Goal: Task Accomplishment & Management: Manage account settings

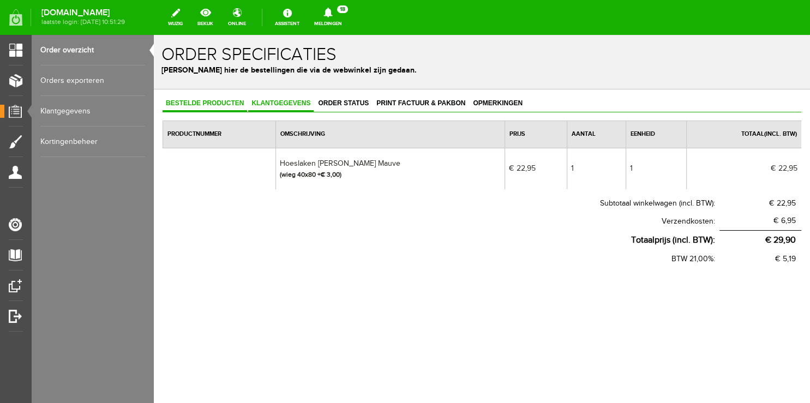
click at [273, 101] on span "Klantgegevens" at bounding box center [280, 103] width 65 height 8
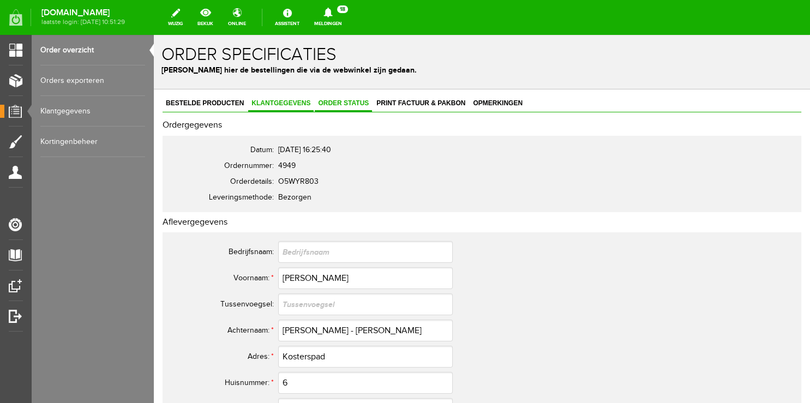
click at [335, 101] on span "Order status" at bounding box center [343, 103] width 57 height 8
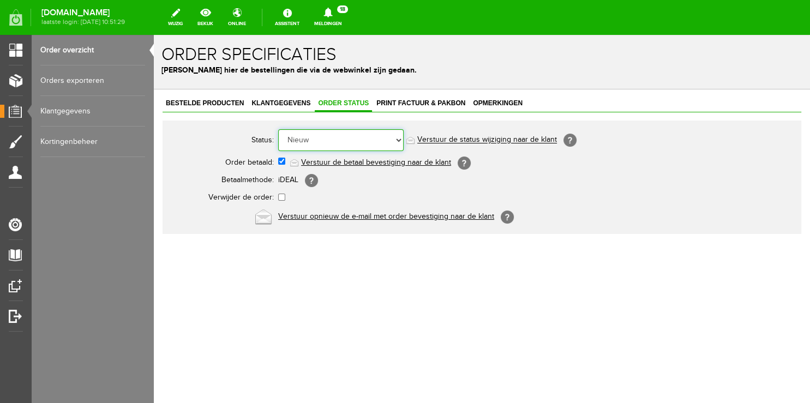
select select "5"
click option "Order is verstuurd" at bounding box center [154, 35] width 0 height 0
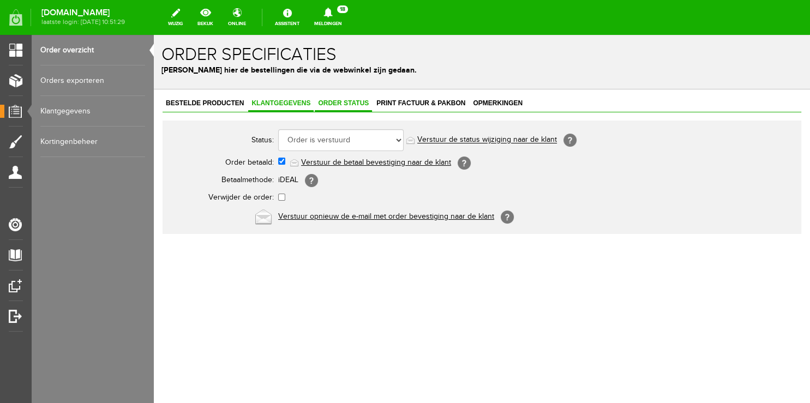
click at [265, 105] on span "Klantgegevens" at bounding box center [280, 103] width 65 height 8
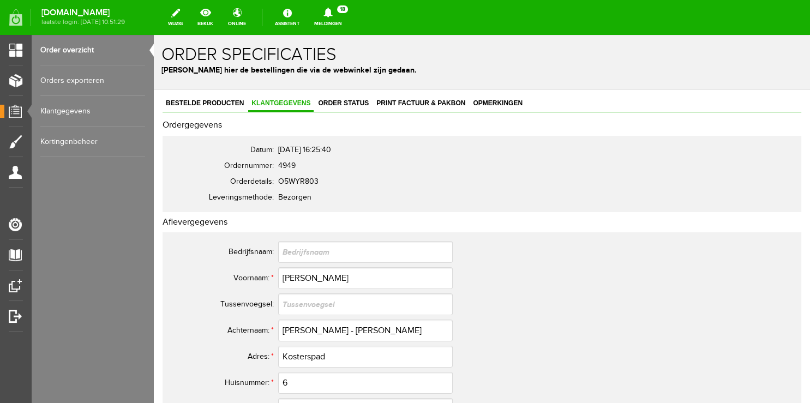
click at [332, 15] on icon at bounding box center [327, 13] width 9 height 10
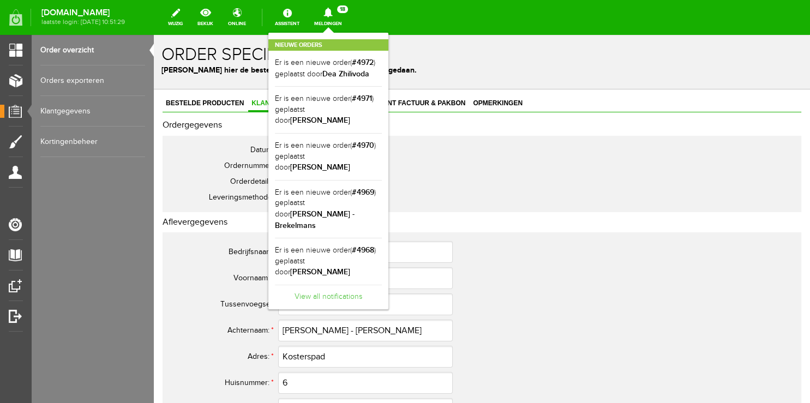
click at [351, 285] on link "View all notifications" at bounding box center [328, 294] width 107 height 18
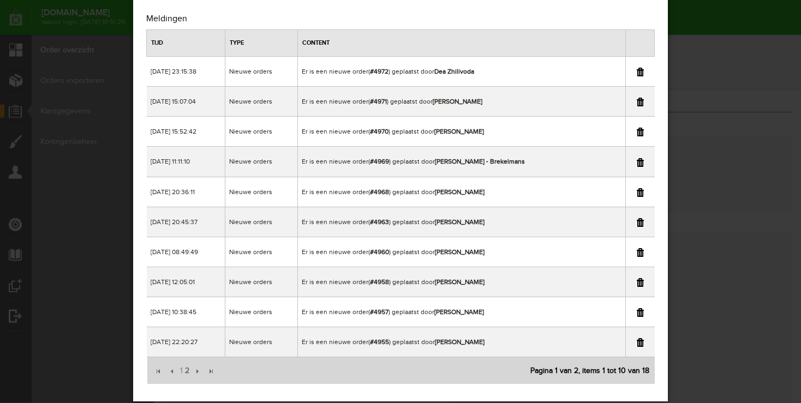
scroll to position [46, 0]
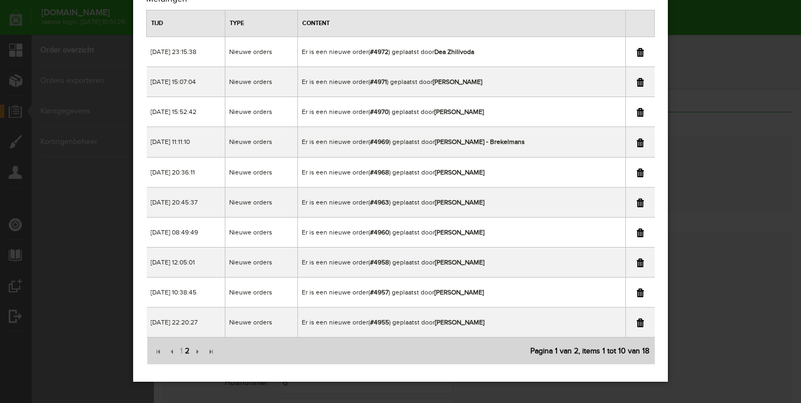
click at [186, 350] on span "2" at bounding box center [187, 351] width 7 height 22
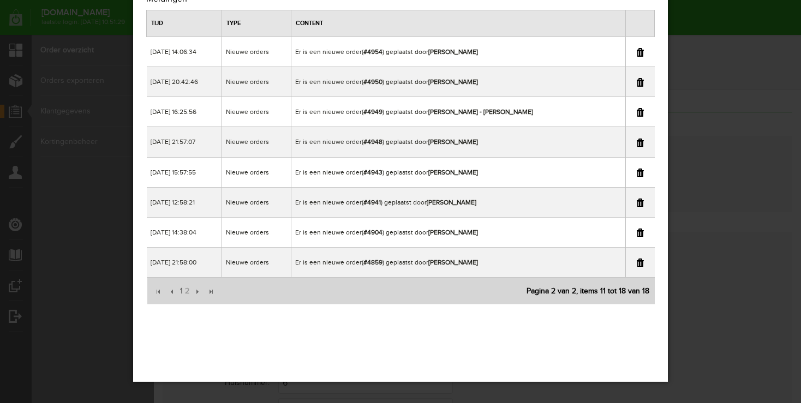
scroll to position [0, 0]
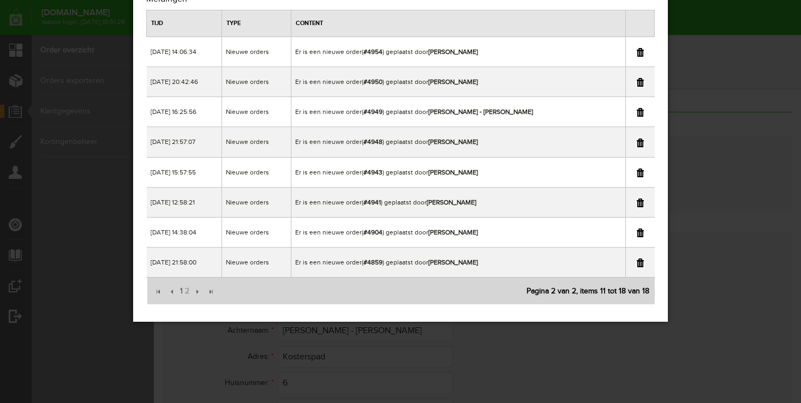
click at [639, 112] on link at bounding box center [639, 112] width 7 height 9
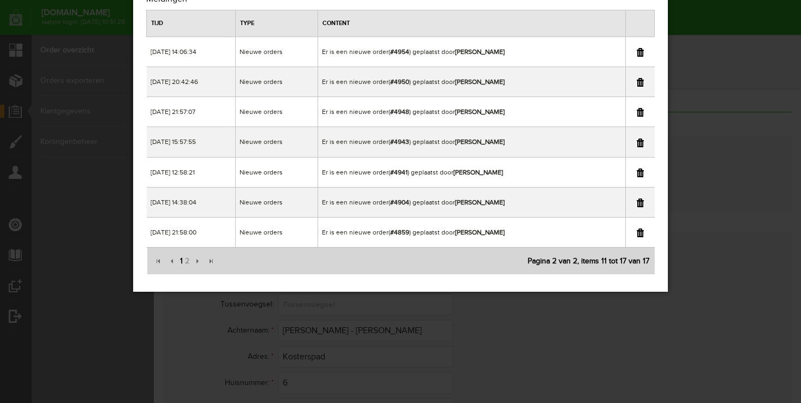
click at [179, 261] on span "1" at bounding box center [181, 261] width 5 height 22
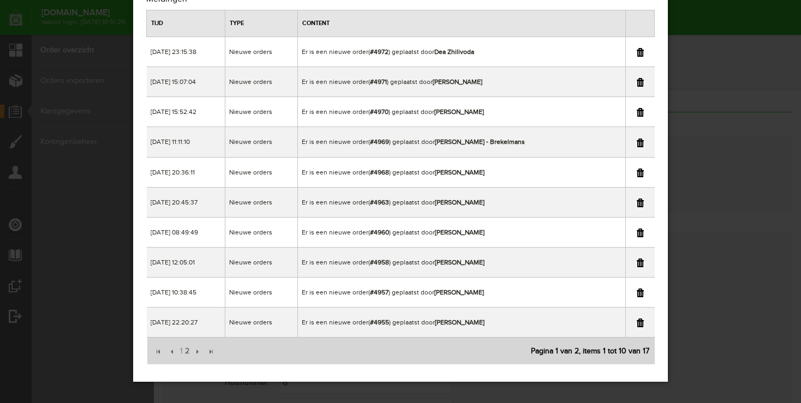
click at [641, 231] on link at bounding box center [639, 233] width 7 height 9
click at [706, 12] on div "×" at bounding box center [400, 155] width 801 height 403
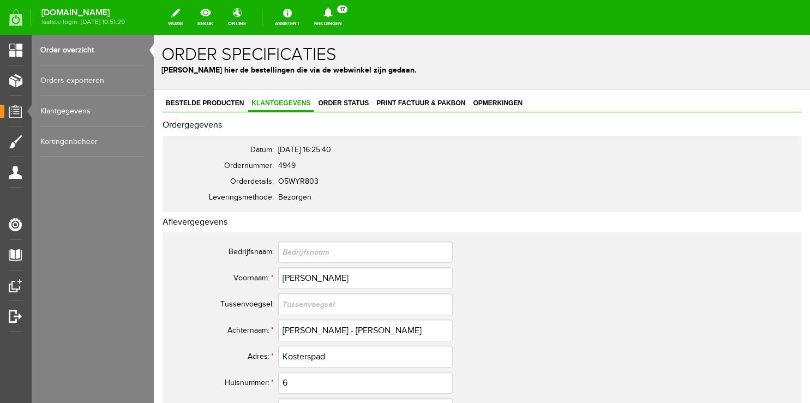
click at [65, 47] on link "Order overzicht" at bounding box center [92, 50] width 105 height 31
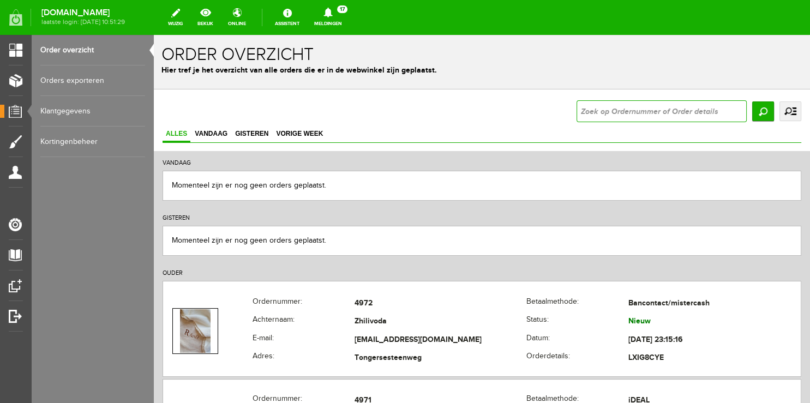
click at [618, 108] on input "text" at bounding box center [661, 111] width 170 height 22
type input "4960"
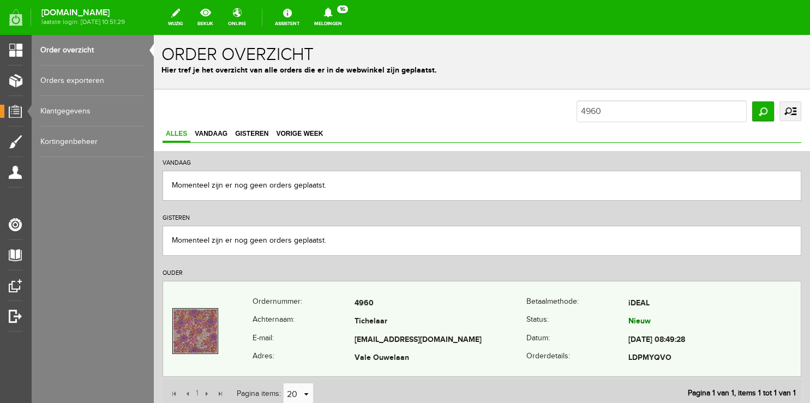
copy tr "[EMAIL_ADDRESS][DOMAIN_NAME]"
drag, startPoint x: 350, startPoint y: 337, endPoint x: 470, endPoint y: 339, distance: 120.0
click at [470, 339] on tr "E-mail: [EMAIL_ADDRESS][DOMAIN_NAME] Datum: [DATE] 08:49:28" at bounding box center [482, 340] width 638 height 19
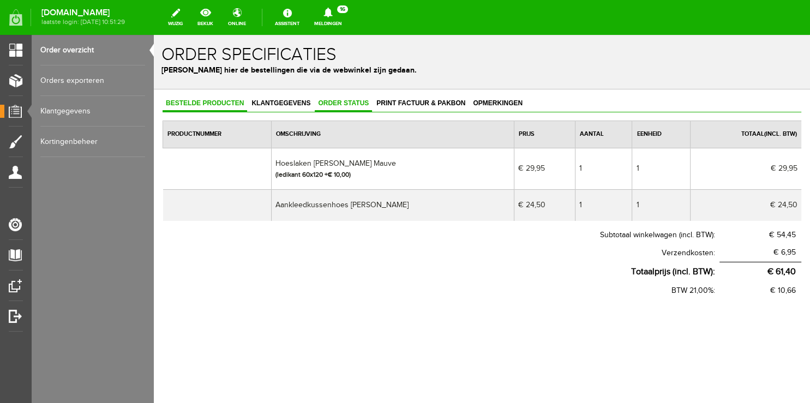
click at [340, 104] on span "Order status" at bounding box center [343, 103] width 57 height 8
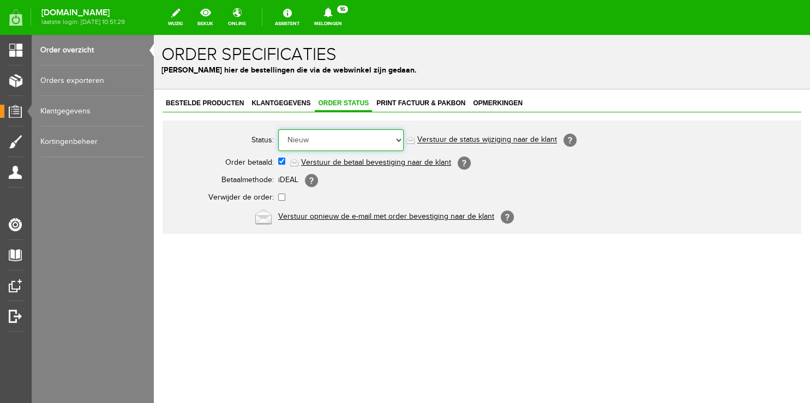
select select "5"
click option "Order is verstuurd" at bounding box center [154, 35] width 0 height 0
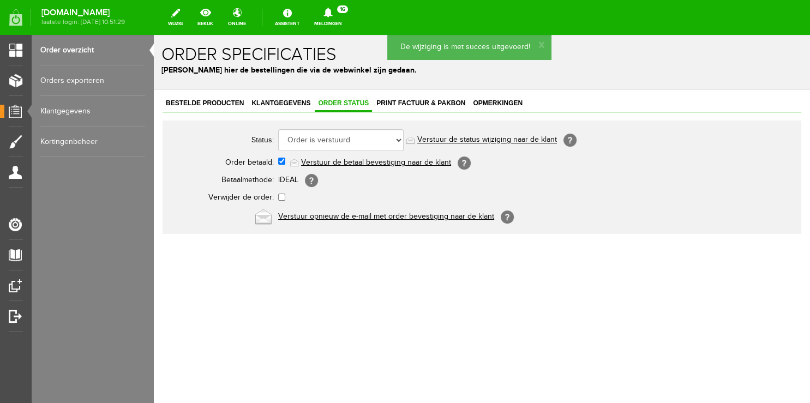
click at [440, 137] on link "Verstuur de status wijziging naar de klant" at bounding box center [487, 140] width 140 height 9
click at [271, 100] on span "Klantgegevens" at bounding box center [280, 103] width 65 height 8
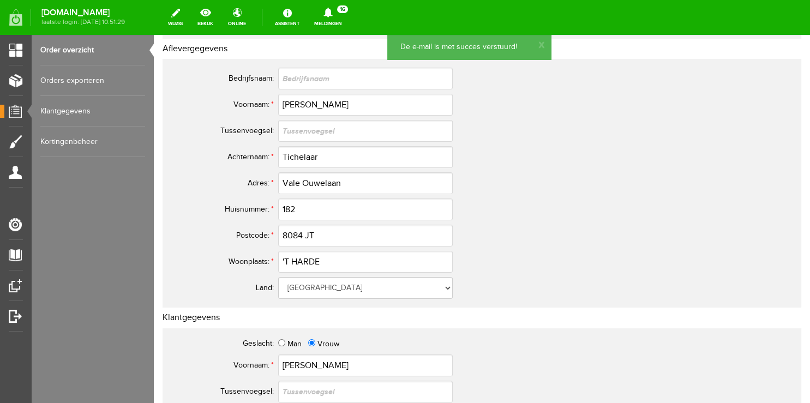
scroll to position [230, 0]
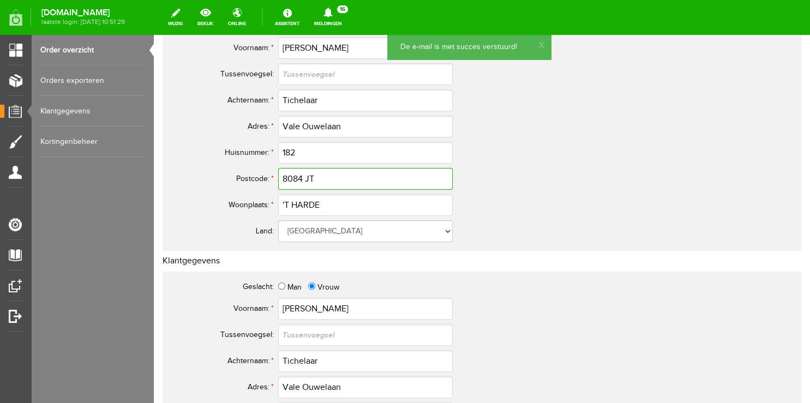
drag, startPoint x: 319, startPoint y: 178, endPoint x: 191, endPoint y: 175, distance: 127.7
click at [193, 175] on tr "Postcode: * 8084 JT" at bounding box center [431, 179] width 524 height 26
drag, startPoint x: 313, startPoint y: 176, endPoint x: 179, endPoint y: 179, distance: 134.2
click at [278, 179] on input "8084 JT" at bounding box center [365, 179] width 175 height 22
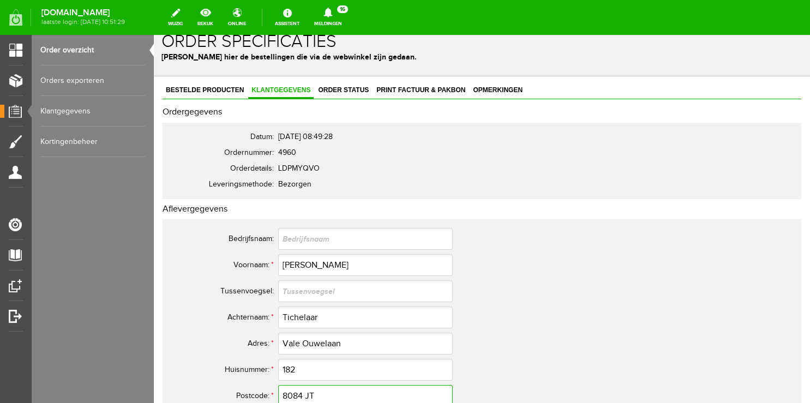
scroll to position [0, 0]
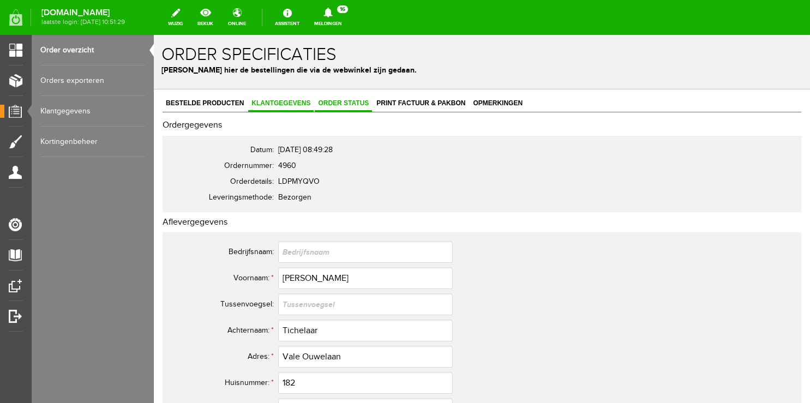
click at [339, 101] on span "Order status" at bounding box center [343, 103] width 57 height 8
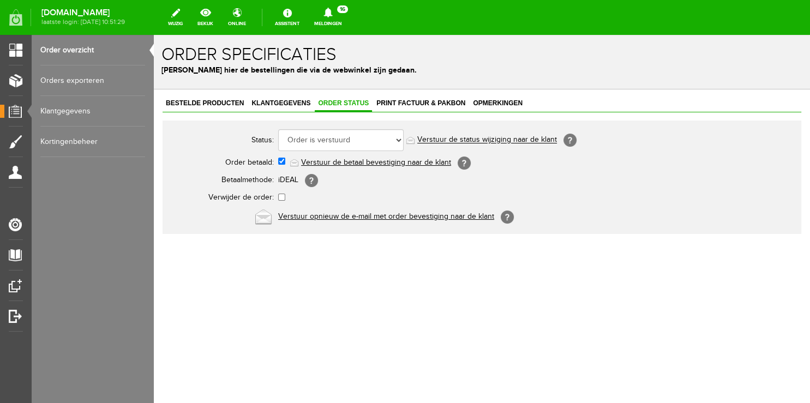
click at [61, 51] on link "Order overzicht" at bounding box center [92, 50] width 105 height 31
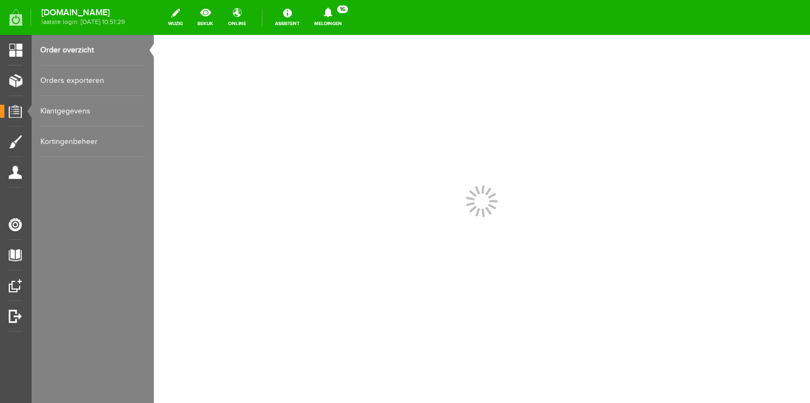
click at [349, 24] on link "Meldingen 16 Nieuwe orders Er is een nieuwe order( #4972 ) geplaatst door [PERS…" at bounding box center [328, 17] width 41 height 24
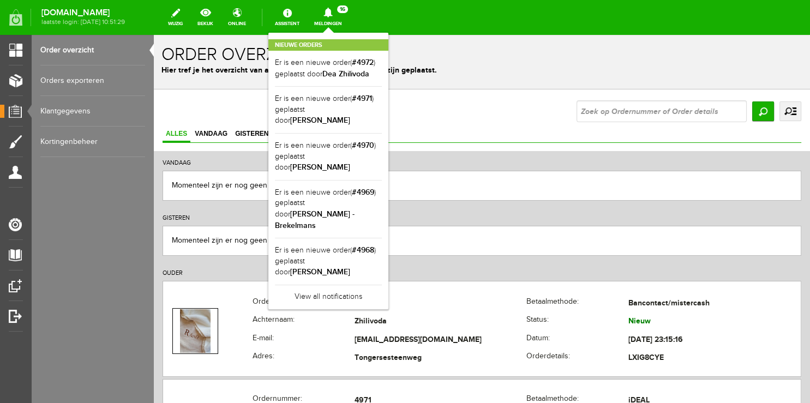
click at [340, 34] on div "Nieuwe orders Er is een nieuwe order( #4972 ) geplaatst door [PERSON_NAME] Er i…" at bounding box center [328, 171] width 120 height 277
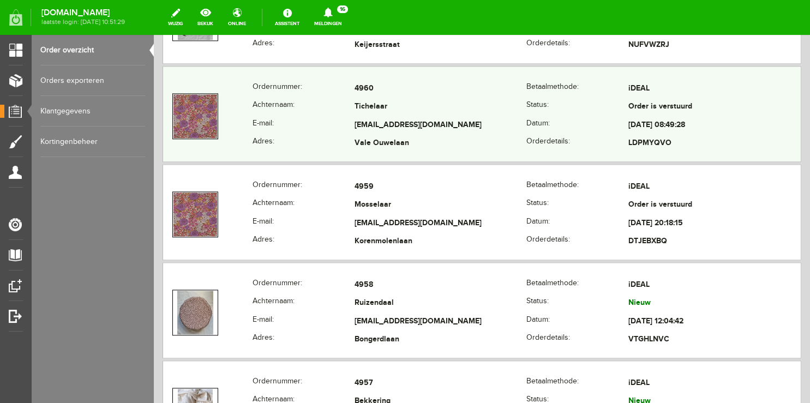
scroll to position [1440, 0]
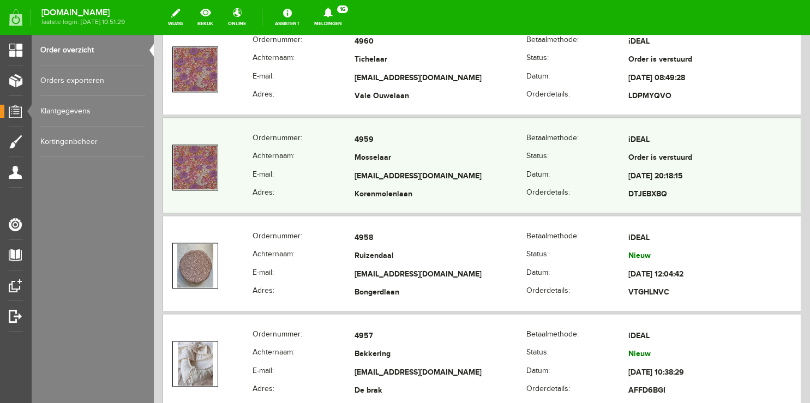
click at [283, 169] on th "E-mail:" at bounding box center [304, 176] width 102 height 19
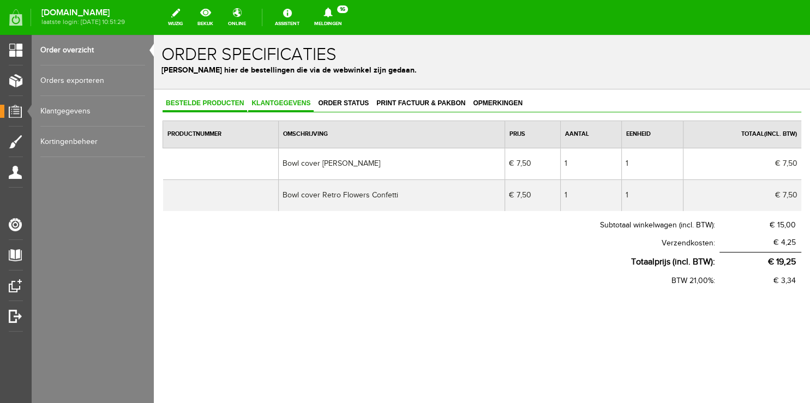
click at [279, 104] on span "Klantgegevens" at bounding box center [280, 103] width 65 height 8
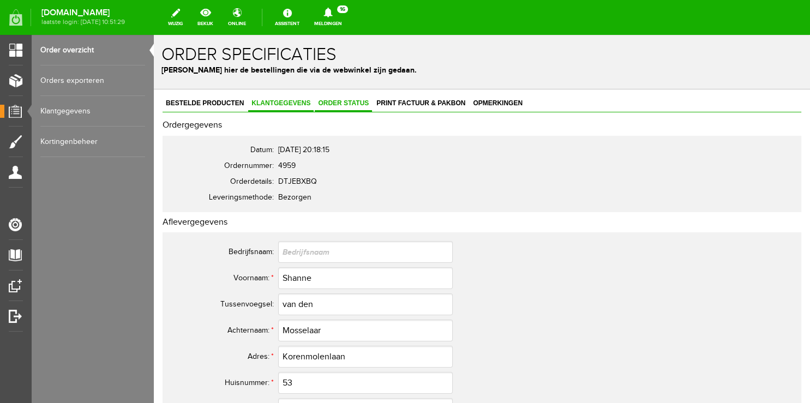
click at [362, 109] on link "Order status" at bounding box center [343, 104] width 57 height 16
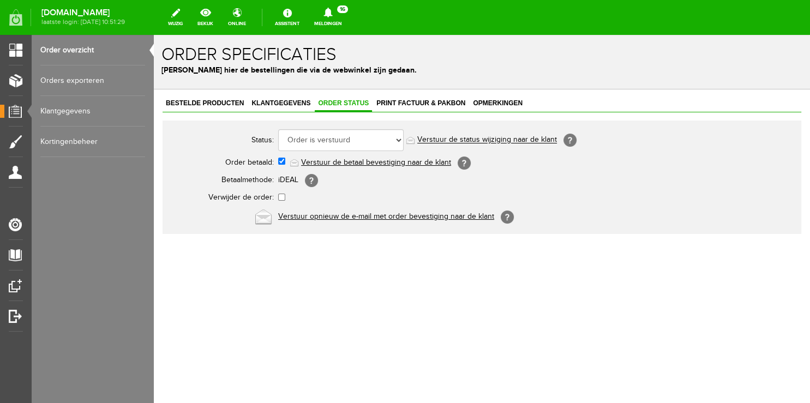
click at [68, 52] on link "Order overzicht" at bounding box center [92, 50] width 105 height 31
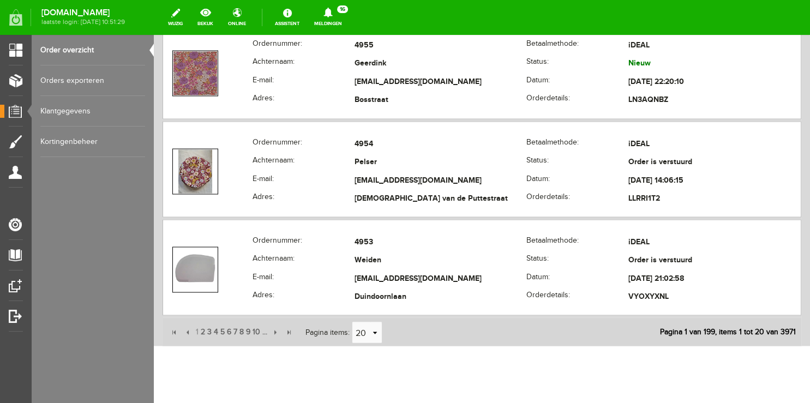
scroll to position [1946, 0]
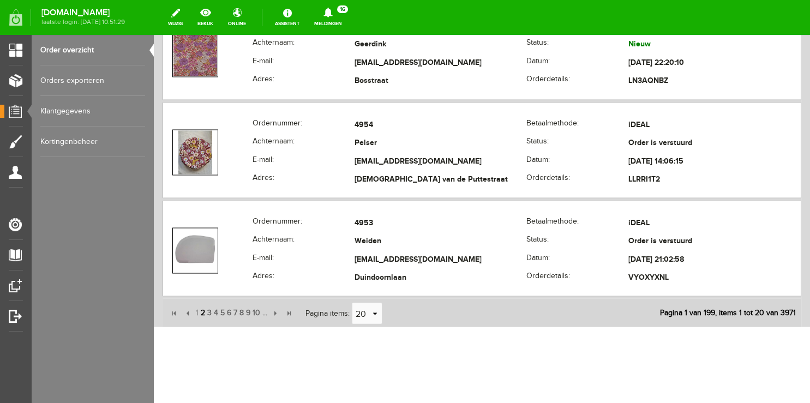
click at [201, 308] on span "2" at bounding box center [203, 313] width 7 height 22
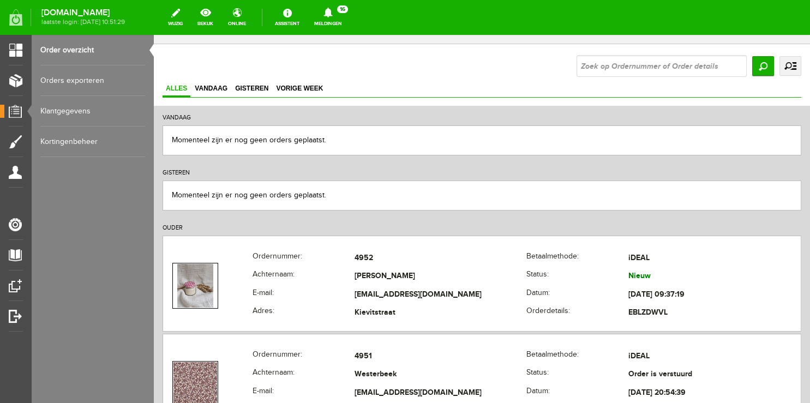
scroll to position [0, 0]
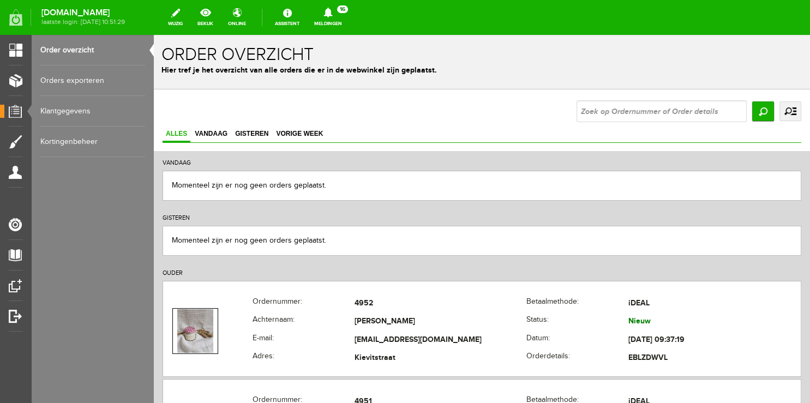
click at [60, 52] on link "Order overzicht" at bounding box center [92, 50] width 105 height 31
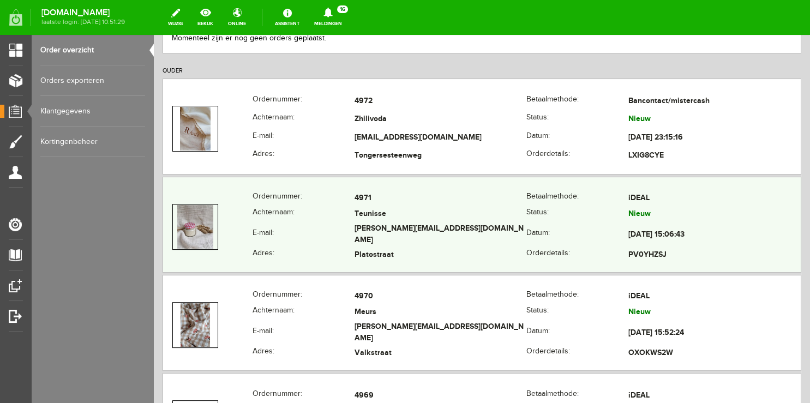
scroll to position [288, 0]
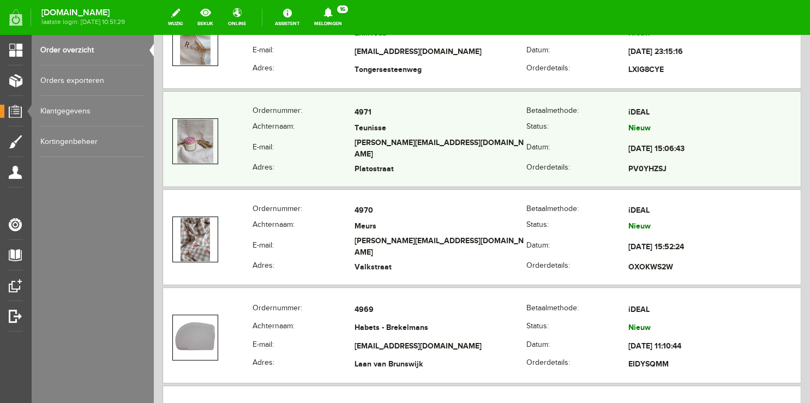
copy tr "[PERSON_NAME][EMAIL_ADDRESS][DOMAIN_NAME]"
drag, startPoint x: 343, startPoint y: 151, endPoint x: 496, endPoint y: 147, distance: 152.8
click at [496, 147] on tr "E-mail: [PERSON_NAME][EMAIL_ADDRESS][DOMAIN_NAME] Datum: [DATE] 15:06:43" at bounding box center [482, 149] width 638 height 25
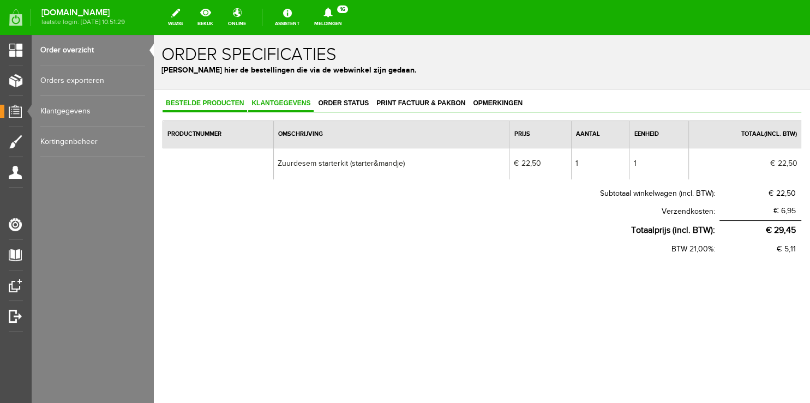
click at [289, 99] on link "Klantgegevens" at bounding box center [280, 104] width 65 height 16
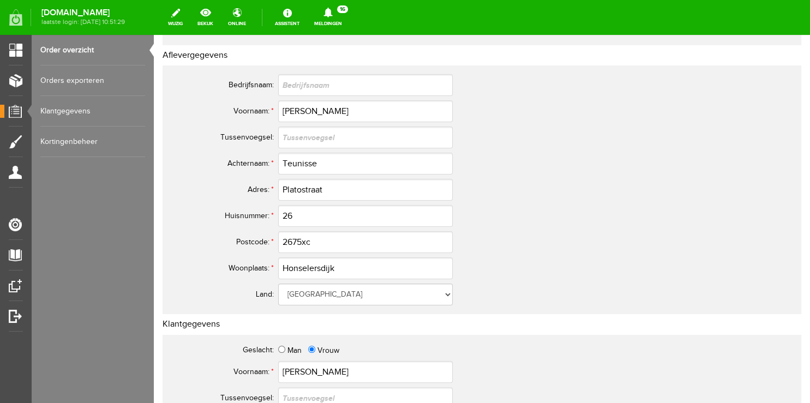
scroll to position [230, 0]
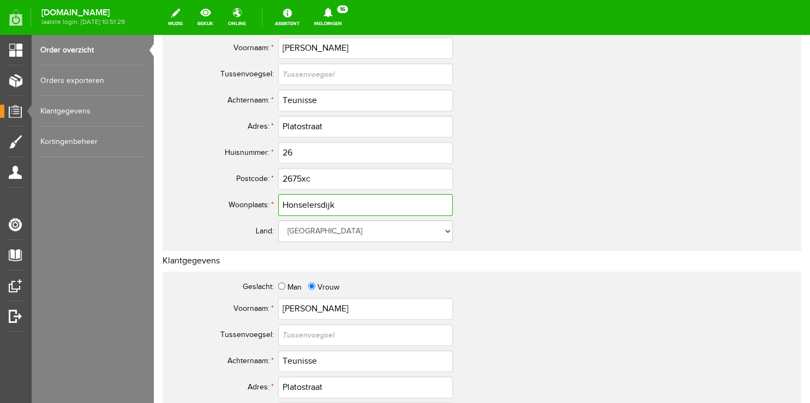
drag, startPoint x: 302, startPoint y: 206, endPoint x: 307, endPoint y: 232, distance: 26.6
click at [278, 201] on input "Honselersdijk" at bounding box center [365, 205] width 175 height 22
drag, startPoint x: 328, startPoint y: 175, endPoint x: 264, endPoint y: 178, distance: 64.5
click at [278, 178] on input "2675xc" at bounding box center [365, 179] width 175 height 22
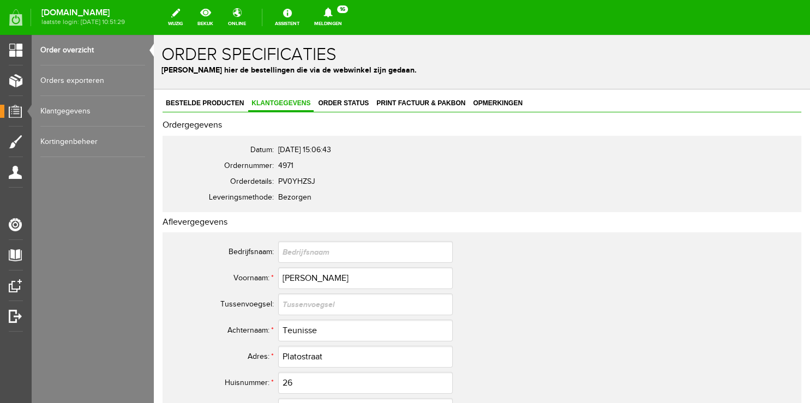
click at [71, 55] on link "Order overzicht" at bounding box center [92, 50] width 105 height 31
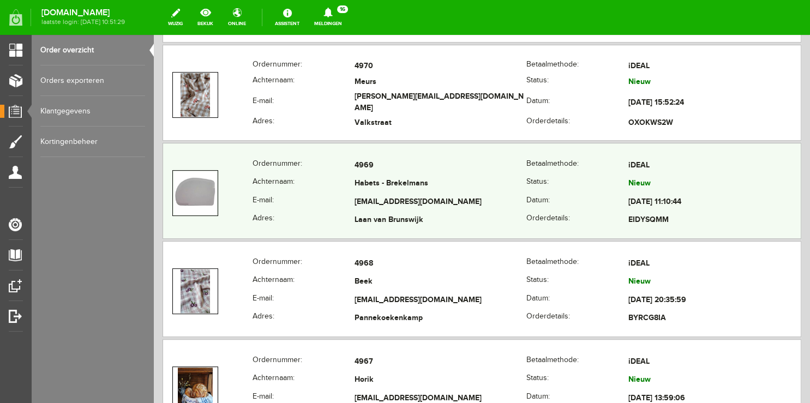
scroll to position [460, 0]
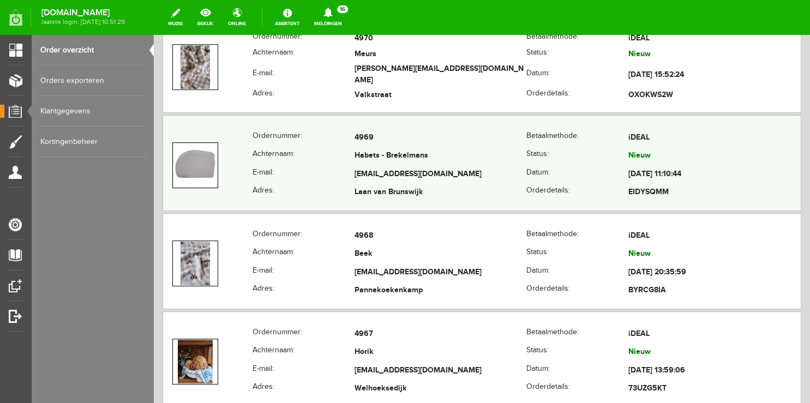
copy tr "[EMAIL_ADDRESS][DOMAIN_NAME]"
drag, startPoint x: 347, startPoint y: 172, endPoint x: 496, endPoint y: 178, distance: 149.6
click at [498, 178] on tr "E-mail: [EMAIL_ADDRESS][DOMAIN_NAME] Datum: [DATE] 11:10:44" at bounding box center [482, 174] width 638 height 19
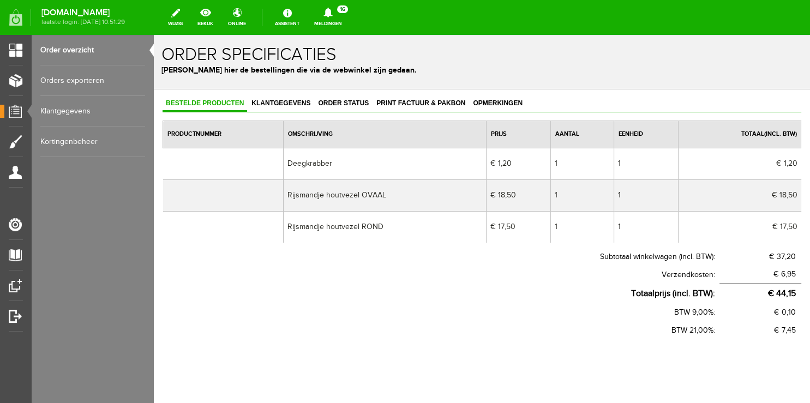
scroll to position [0, 0]
click at [295, 100] on span "Klantgegevens" at bounding box center [280, 103] width 65 height 8
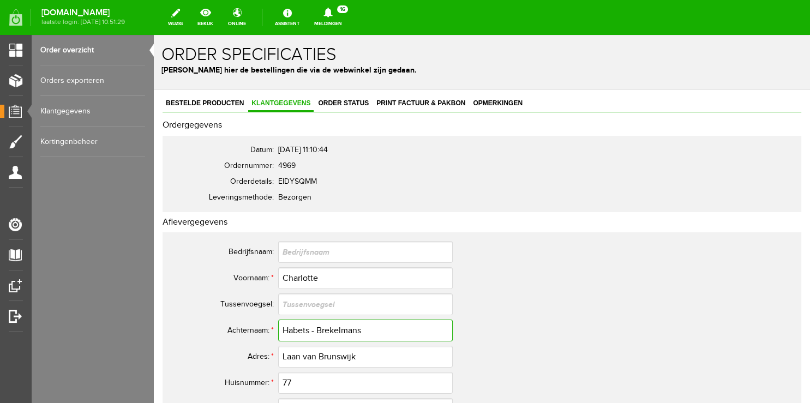
drag, startPoint x: 325, startPoint y: 329, endPoint x: 153, endPoint y: 304, distance: 173.1
click at [278, 320] on input "Habets - Brekelmans" at bounding box center [365, 331] width 175 height 22
copy tr
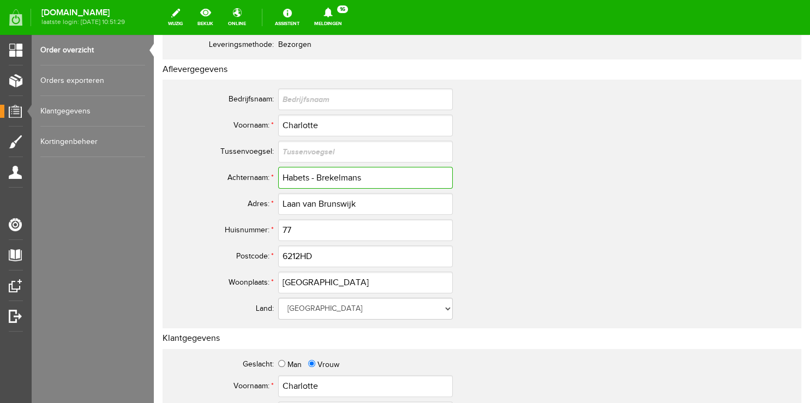
scroll to position [172, 0]
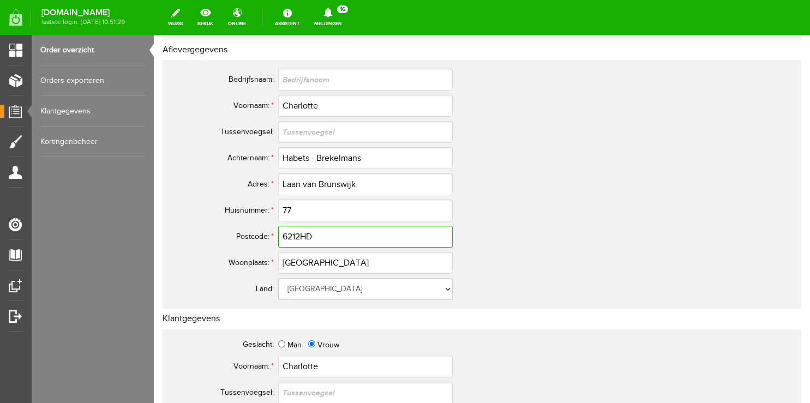
drag, startPoint x: 329, startPoint y: 239, endPoint x: 160, endPoint y: 213, distance: 170.6
click at [278, 226] on input "6212HD" at bounding box center [365, 237] width 175 height 22
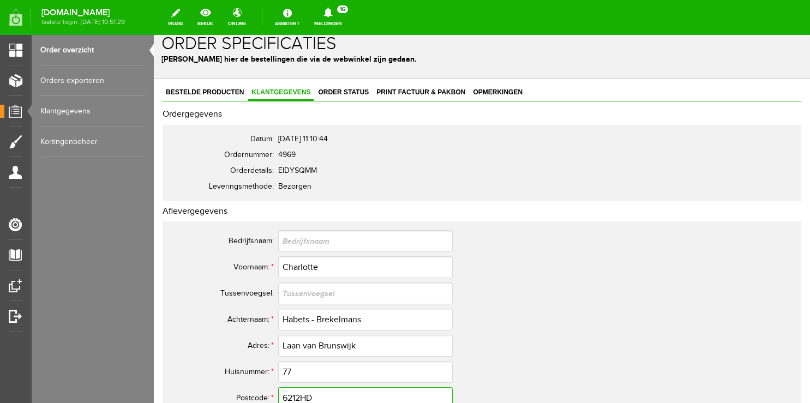
scroll to position [0, 0]
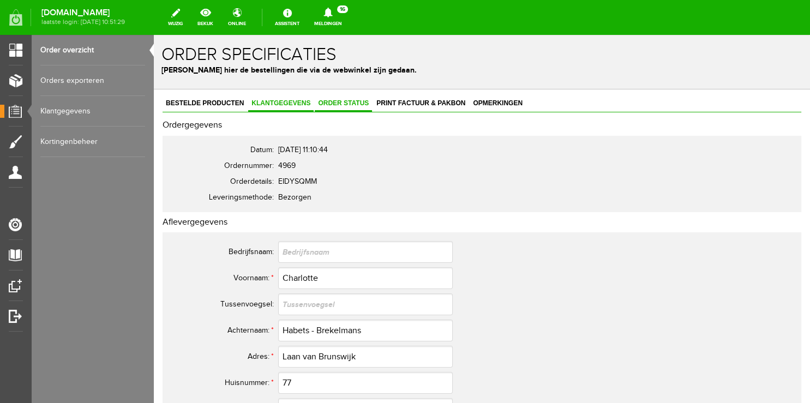
click at [344, 101] on span "Order status" at bounding box center [343, 103] width 57 height 8
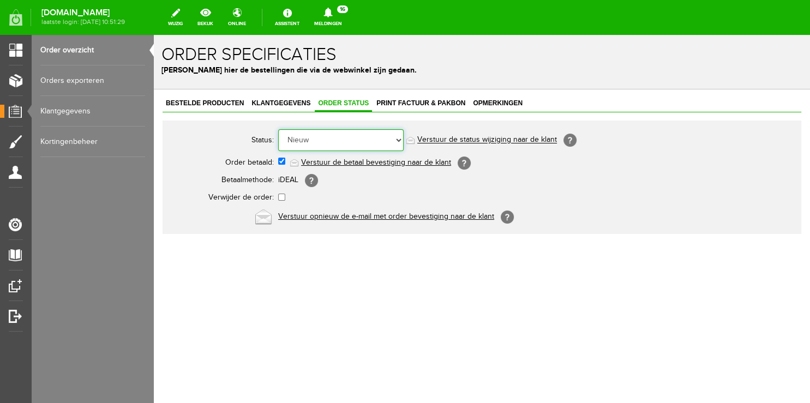
select select "5"
click option "Order is verstuurd" at bounding box center [154, 35] width 0 height 0
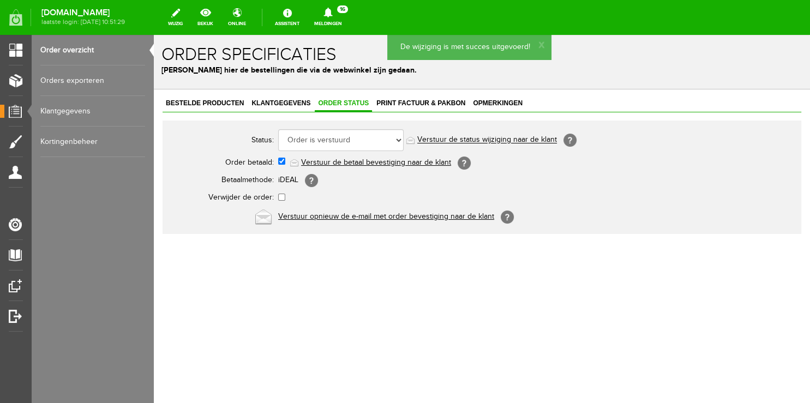
click at [488, 140] on link "Verstuur de status wijziging naar de klant" at bounding box center [487, 140] width 140 height 9
click at [86, 49] on link "Order overzicht" at bounding box center [92, 50] width 105 height 31
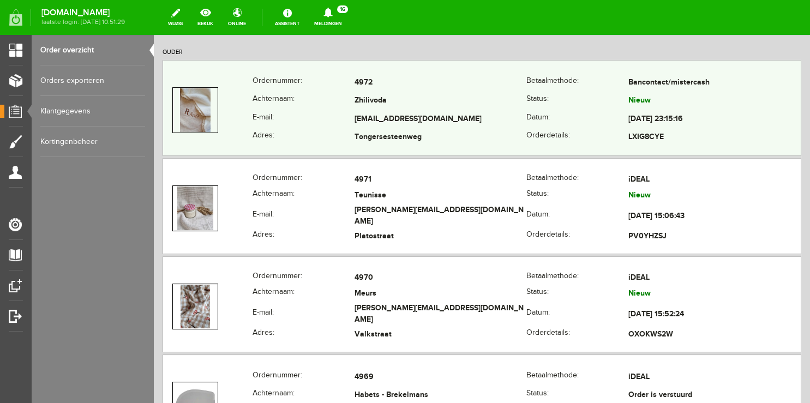
scroll to position [230, 0]
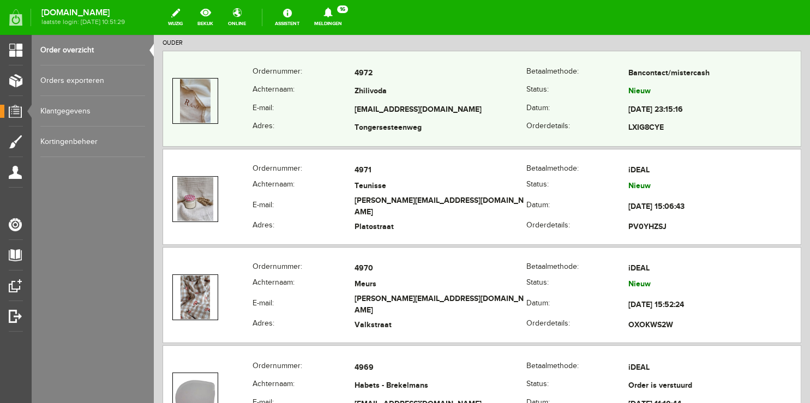
drag, startPoint x: 347, startPoint y: 203, endPoint x: 475, endPoint y: 118, distance: 153.4
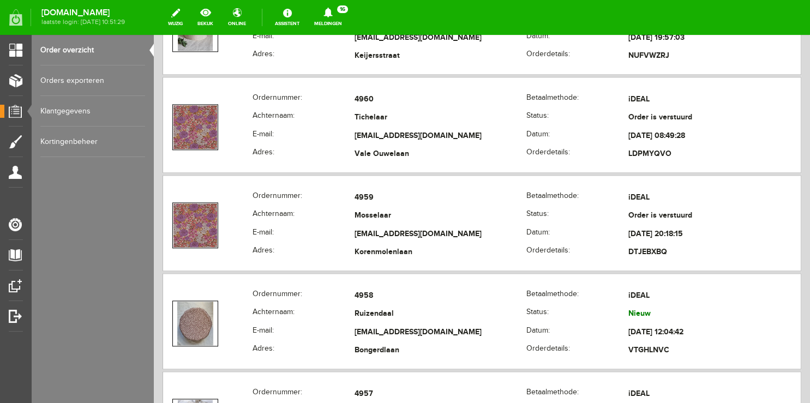
scroll to position [1497, 0]
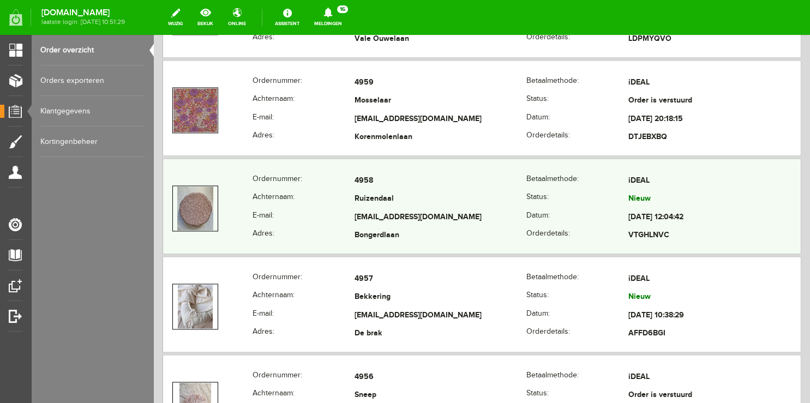
copy tr
drag, startPoint x: 338, startPoint y: 212, endPoint x: 514, endPoint y: 217, distance: 176.2
click at [514, 217] on tr "E-mail: [PERSON_NAME][EMAIL_ADDRESS][DOMAIN_NAME] Datum: [DATE] 12:04:42" at bounding box center [482, 217] width 638 height 19
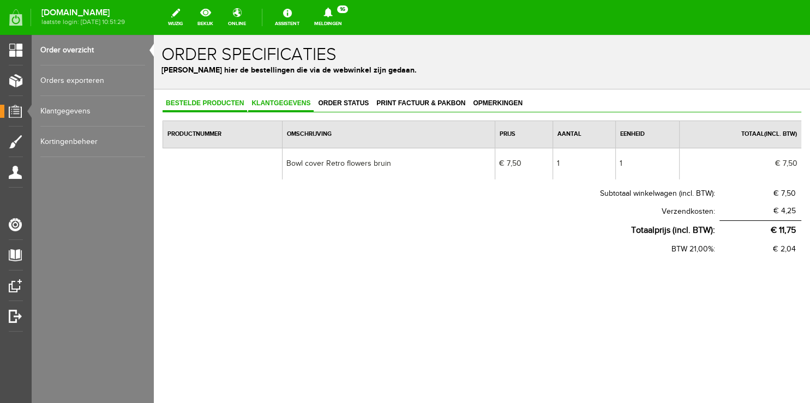
click at [283, 104] on span "Klantgegevens" at bounding box center [280, 103] width 65 height 8
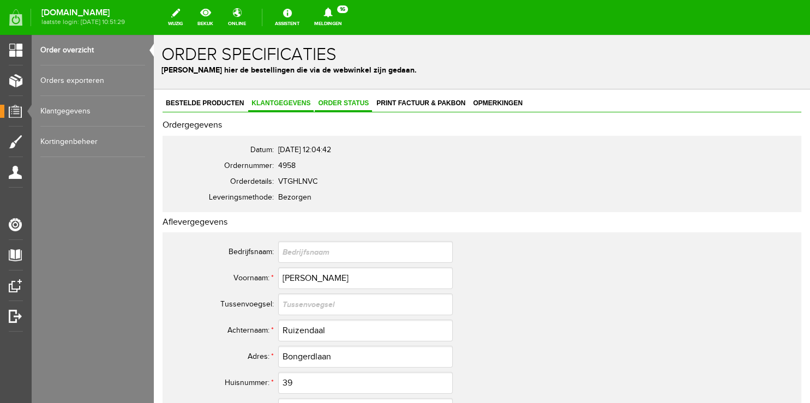
click at [325, 101] on span "Order status" at bounding box center [343, 103] width 57 height 8
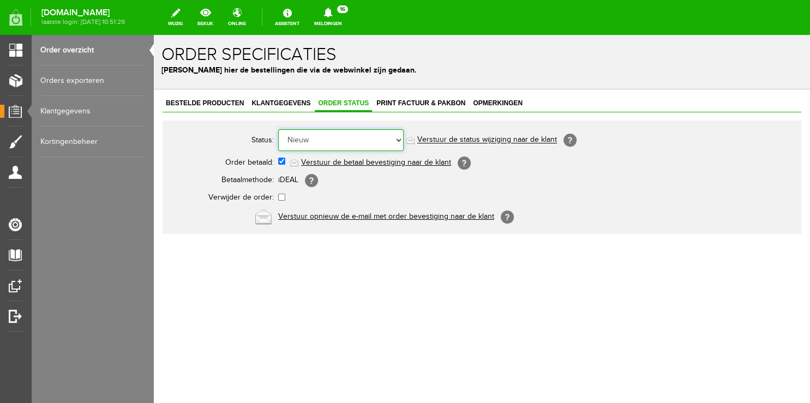
click at [278, 129] on select "Order niet afgerond Nieuw Order in behandeling Wacht op leverancier Wacht op be…" at bounding box center [340, 140] width 125 height 22
select select "5"
click option "Order is verstuurd" at bounding box center [154, 35] width 0 height 0
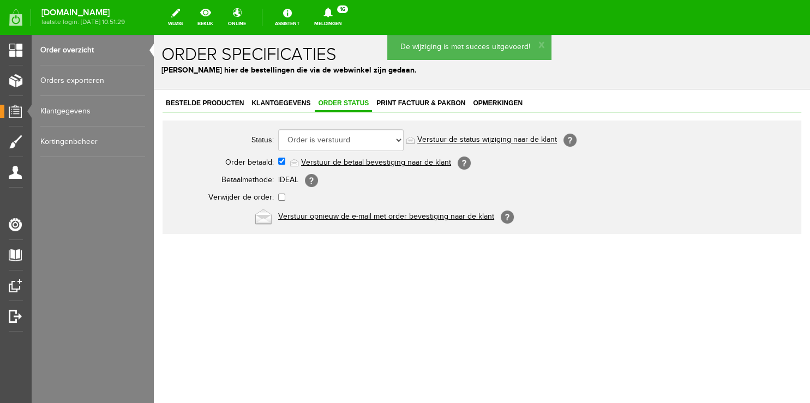
drag, startPoint x: 71, startPoint y: 46, endPoint x: 79, endPoint y: 51, distance: 8.3
click at [71, 47] on link "Order overzicht" at bounding box center [92, 50] width 105 height 31
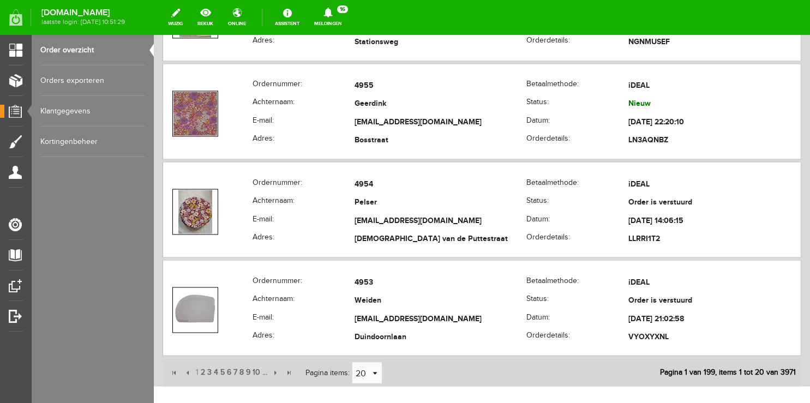
scroll to position [1900, 0]
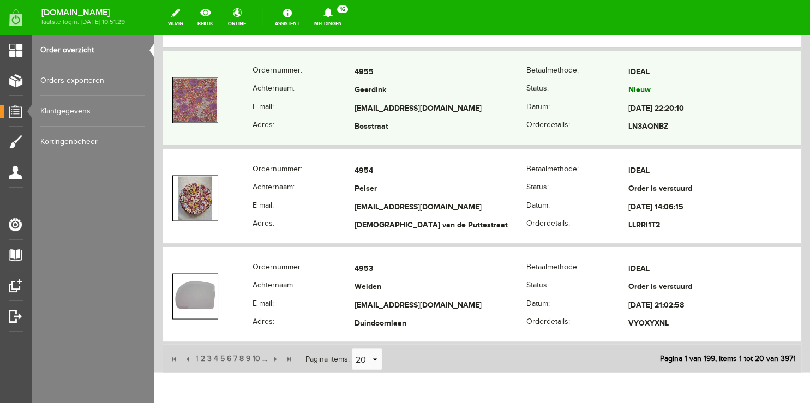
copy tr
drag, startPoint x: 346, startPoint y: 101, endPoint x: 573, endPoint y: 75, distance: 228.9
click at [573, 75] on tbody "Ordernummer: 4955 [GEOGRAPHIC_DATA]: iDEAL Achternaam: Geerdink Status: Nieuw E…" at bounding box center [482, 99] width 638 height 73
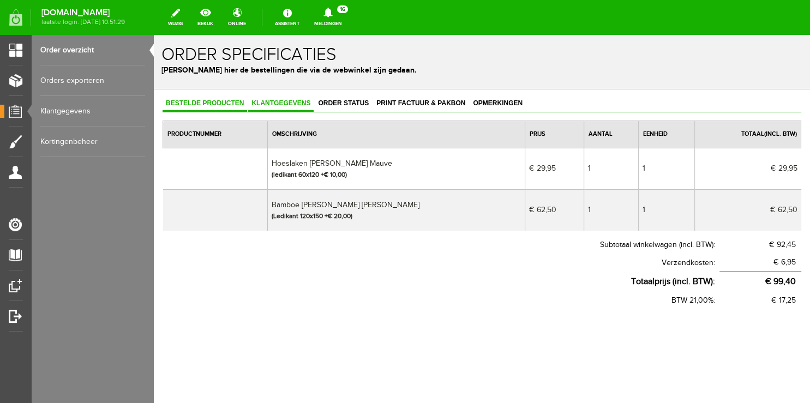
click at [277, 103] on span "Klantgegevens" at bounding box center [280, 103] width 65 height 8
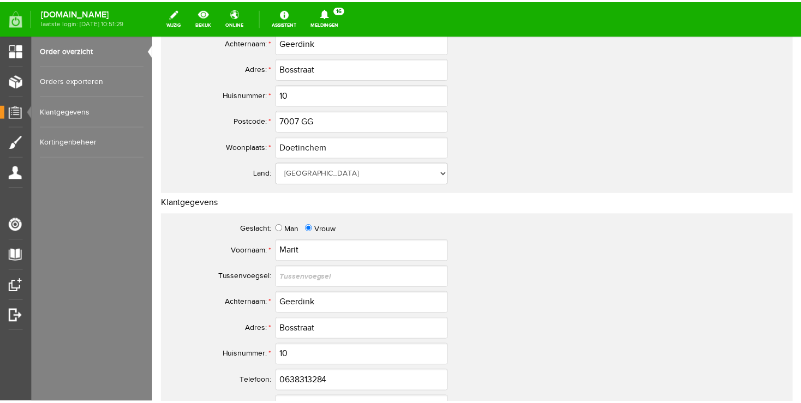
scroll to position [403, 0]
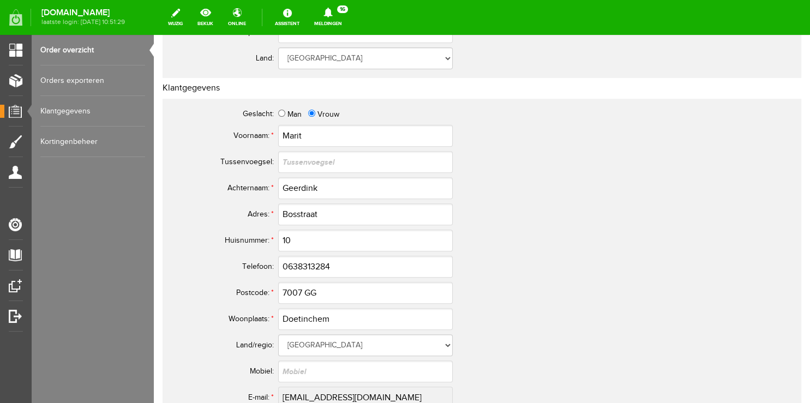
click at [348, 23] on link "Meldingen 16 Nieuwe orders Er is een nieuwe order( #4972 ) geplaatst door [PERS…" at bounding box center [328, 17] width 41 height 24
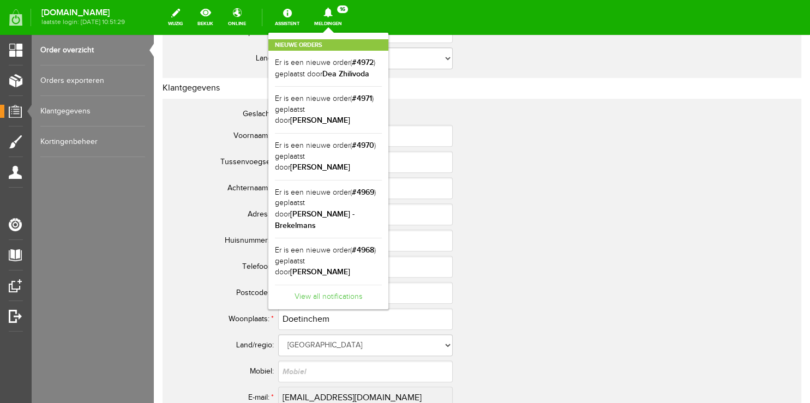
click at [345, 285] on link "View all notifications" at bounding box center [328, 294] width 107 height 18
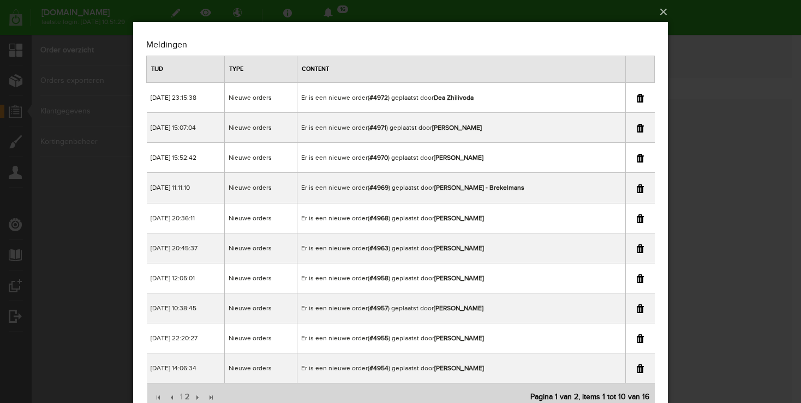
scroll to position [46, 0]
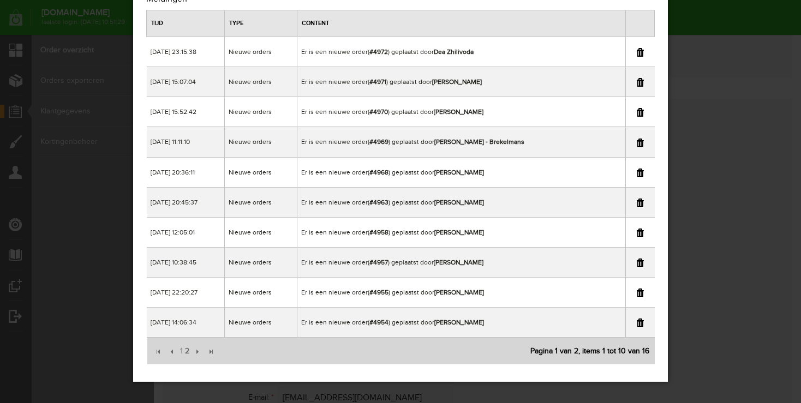
click at [719, 115] on div "×" at bounding box center [400, 155] width 801 height 403
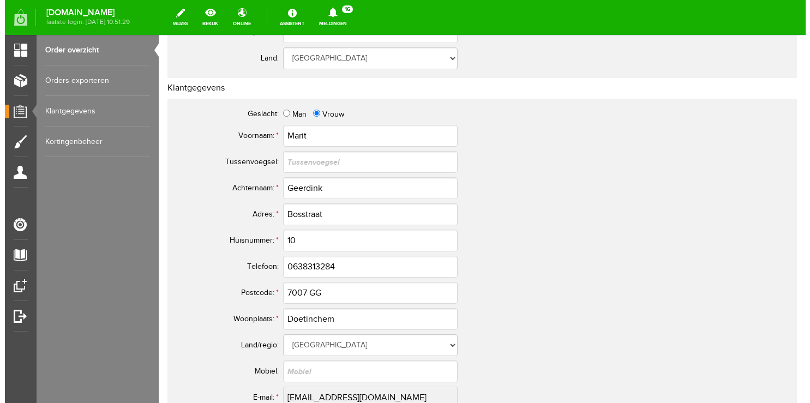
scroll to position [0, 0]
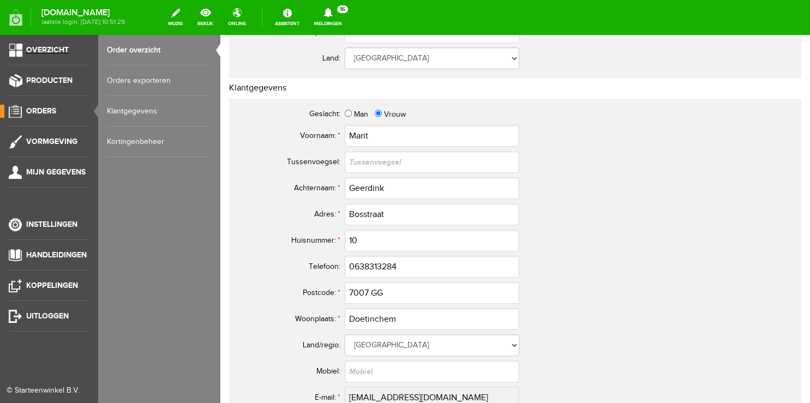
click at [67, 51] on span "Overzicht" at bounding box center [47, 49] width 43 height 9
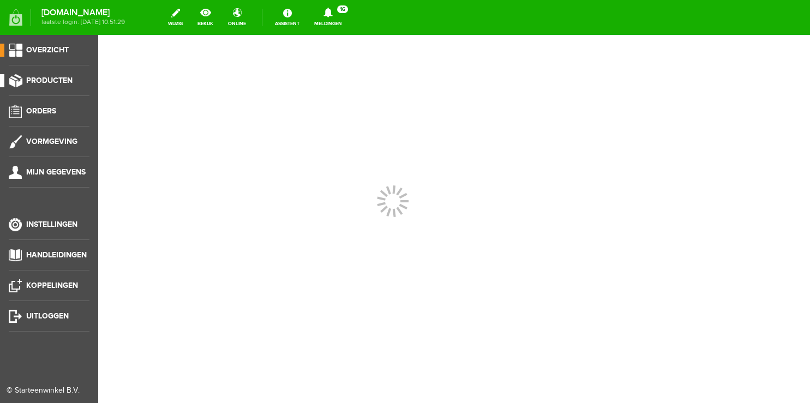
click at [42, 82] on span "Producten" at bounding box center [49, 80] width 46 height 9
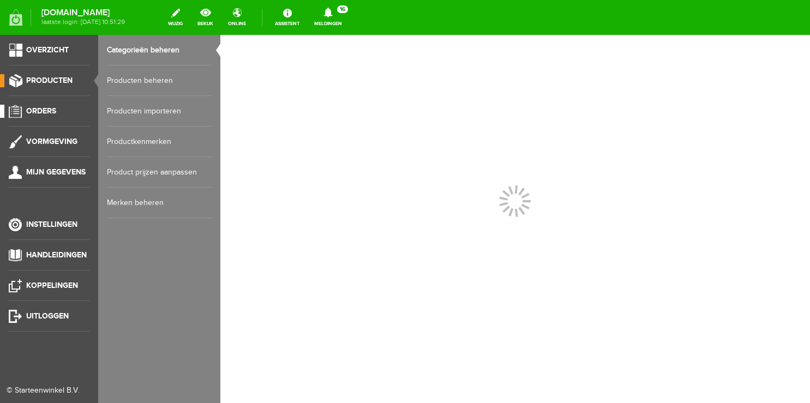
click at [33, 117] on link "Orders" at bounding box center [44, 111] width 89 height 13
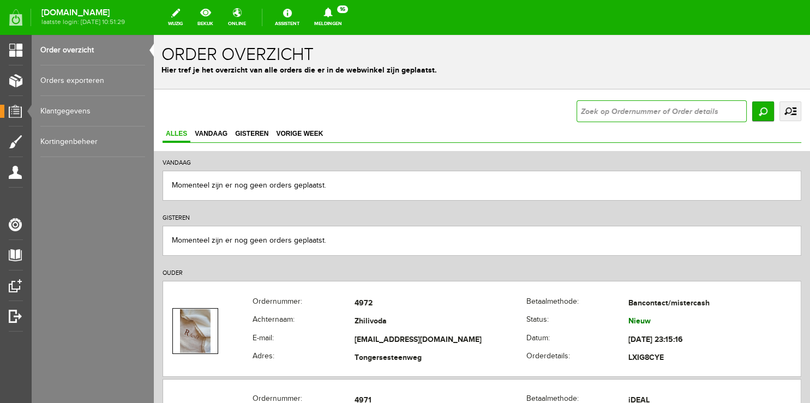
click at [613, 111] on input "text" at bounding box center [661, 111] width 170 height 22
type input "4958\"
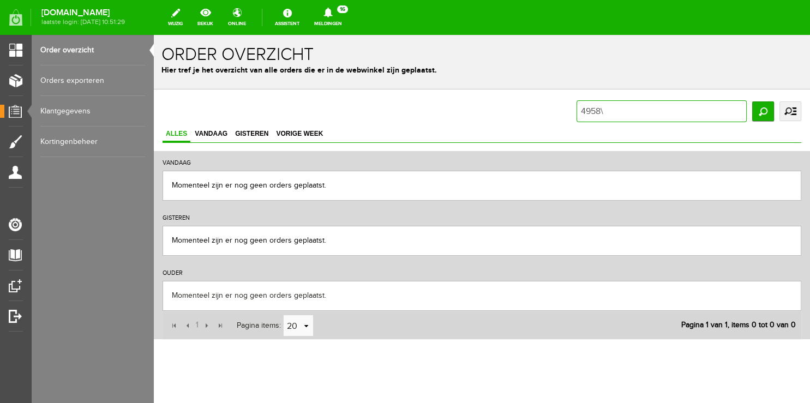
click at [626, 114] on input "4958\" at bounding box center [661, 111] width 170 height 22
type input "4958"
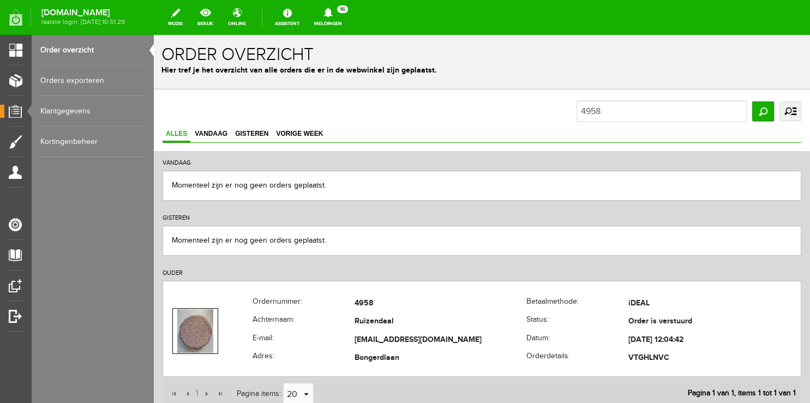
click at [345, 6] on link "Meldingen 16 Nieuwe orders Er is een nieuwe order( #4972 ) geplaatst door [PERS…" at bounding box center [328, 17] width 41 height 24
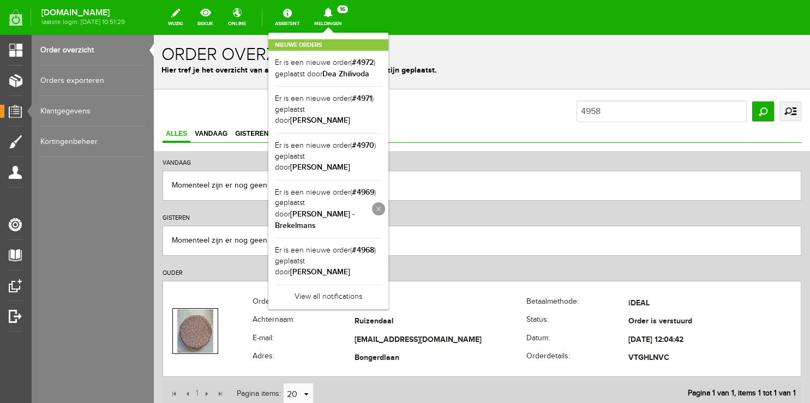
click at [385, 202] on link at bounding box center [378, 208] width 13 height 13
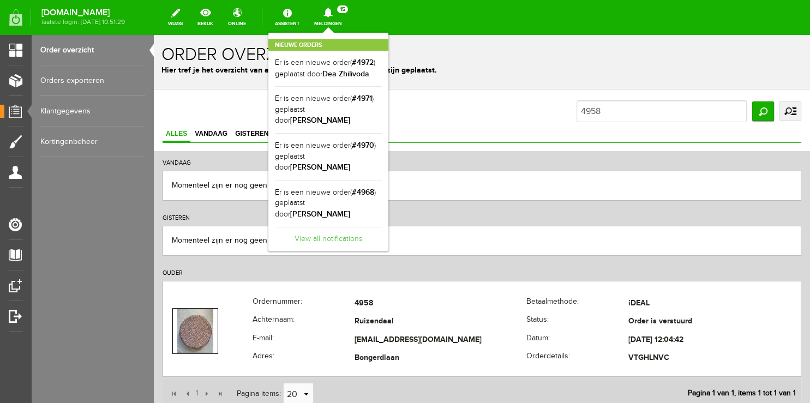
click at [364, 227] on link "View all notifications" at bounding box center [328, 236] width 107 height 18
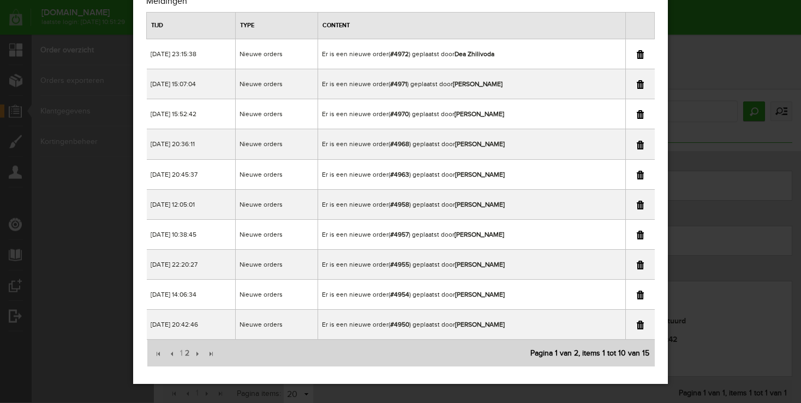
scroll to position [46, 0]
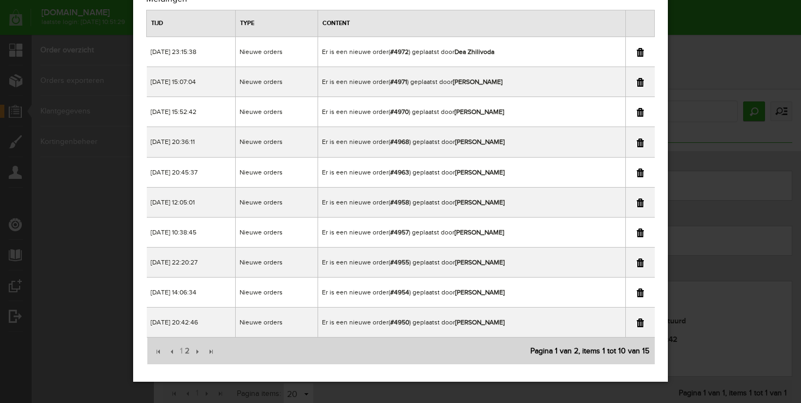
click at [638, 202] on link at bounding box center [639, 203] width 7 height 9
click at [701, 111] on div "×" at bounding box center [400, 155] width 801 height 403
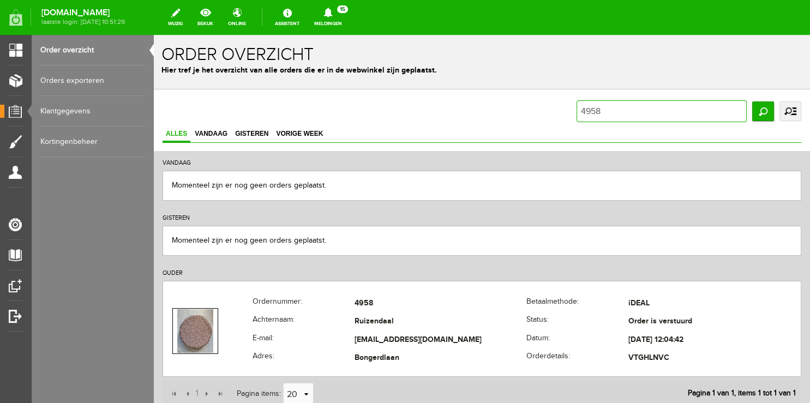
click at [680, 113] on input "4958" at bounding box center [661, 111] width 170 height 22
type input "4969"
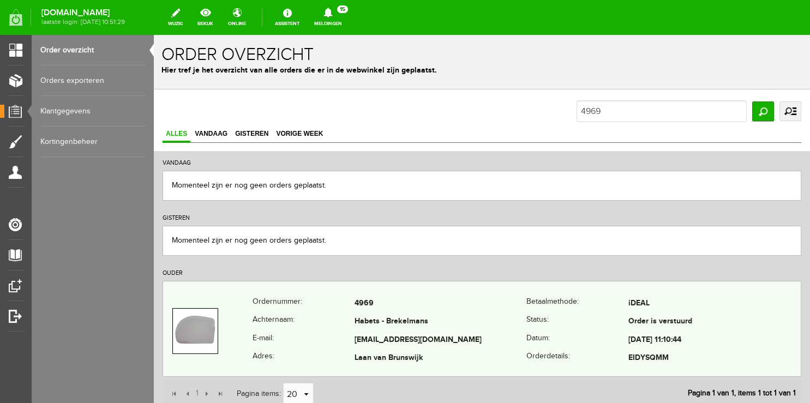
click at [302, 333] on th "E-mail:" at bounding box center [304, 340] width 102 height 19
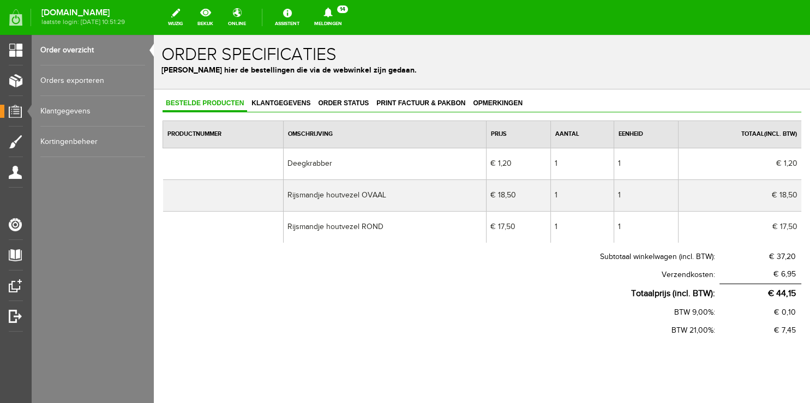
click at [332, 14] on icon at bounding box center [327, 13] width 9 height 10
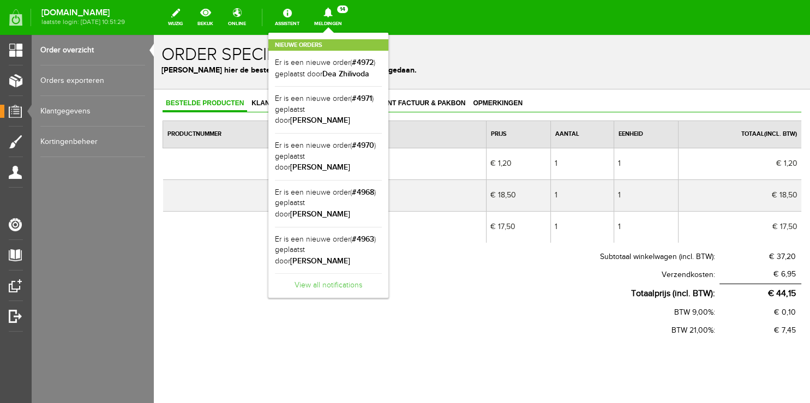
click at [331, 273] on link "View all notifications" at bounding box center [328, 282] width 107 height 18
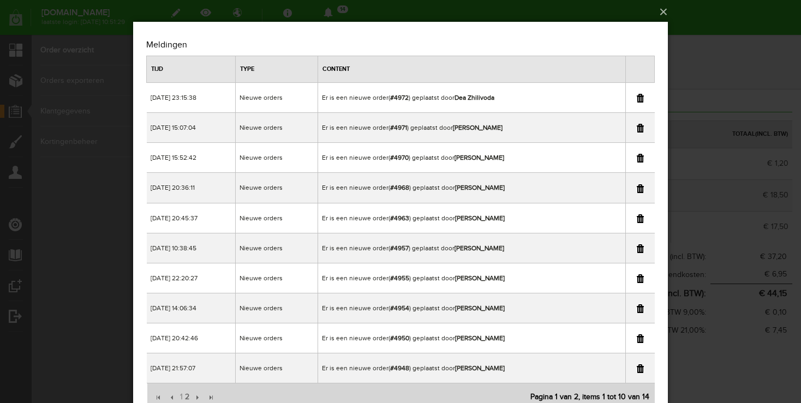
drag, startPoint x: 733, startPoint y: 56, endPoint x: 573, endPoint y: 21, distance: 163.6
click at [733, 56] on div "×" at bounding box center [400, 201] width 801 height 403
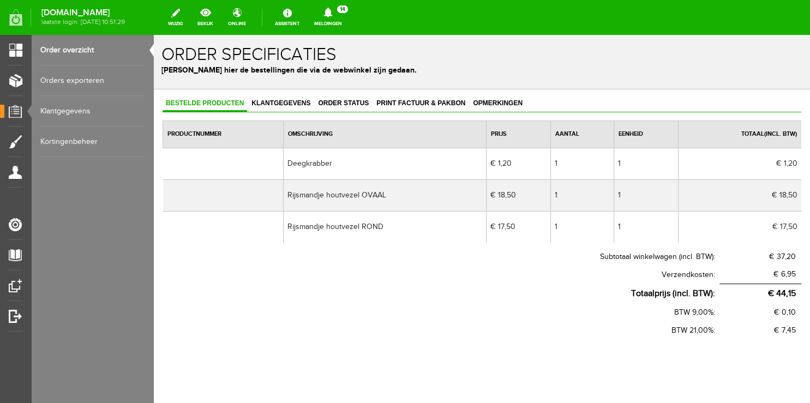
click at [80, 53] on link "Order overzicht" at bounding box center [92, 50] width 105 height 31
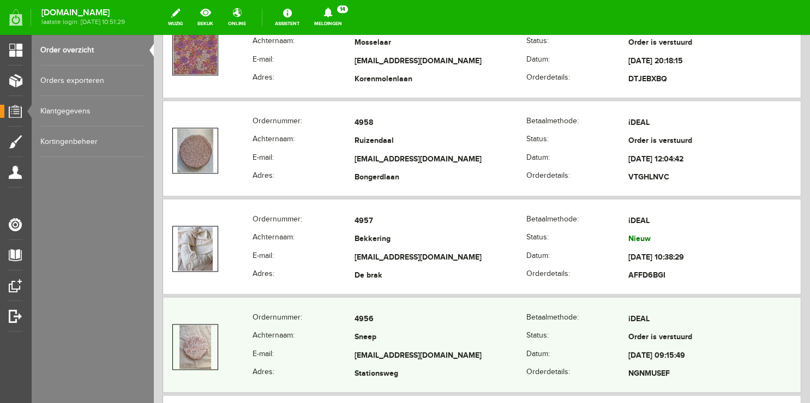
scroll to position [1612, 0]
